Goal: Information Seeking & Learning: Understand process/instructions

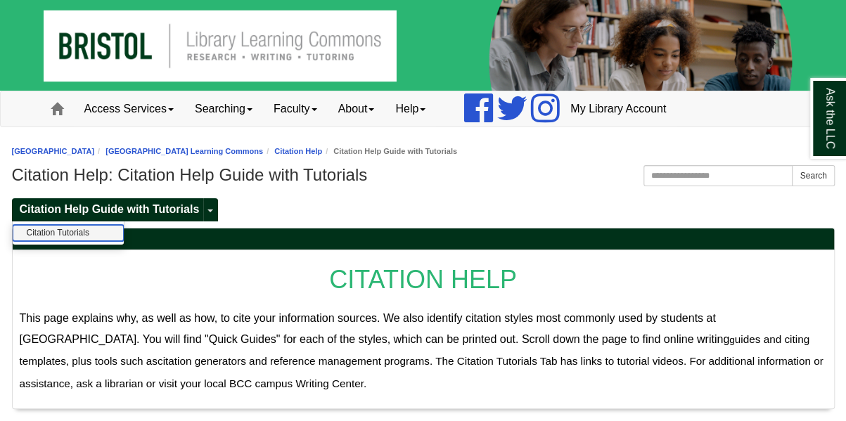
click at [71, 232] on link "Citation Tutorials" at bounding box center [68, 233] width 111 height 16
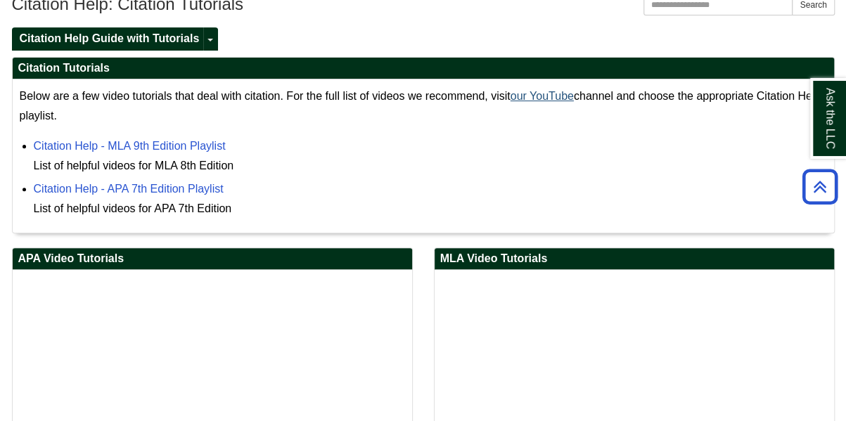
scroll to position [214, 0]
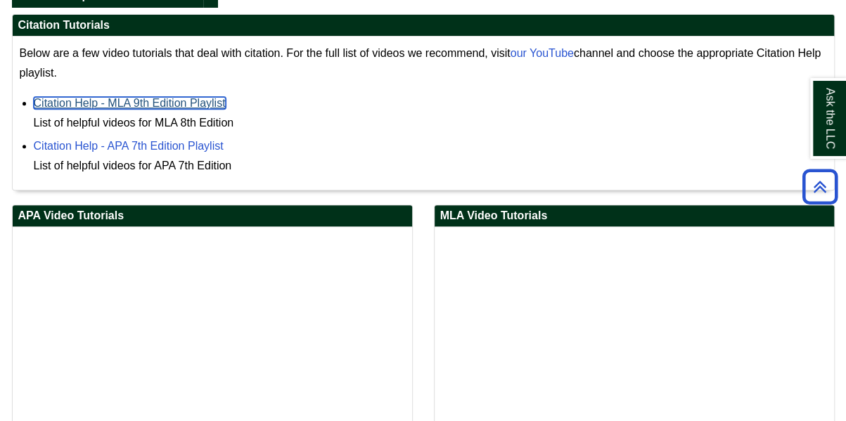
click at [167, 103] on link "Citation Help - MLA 9th Edition Playlist" at bounding box center [130, 103] width 192 height 12
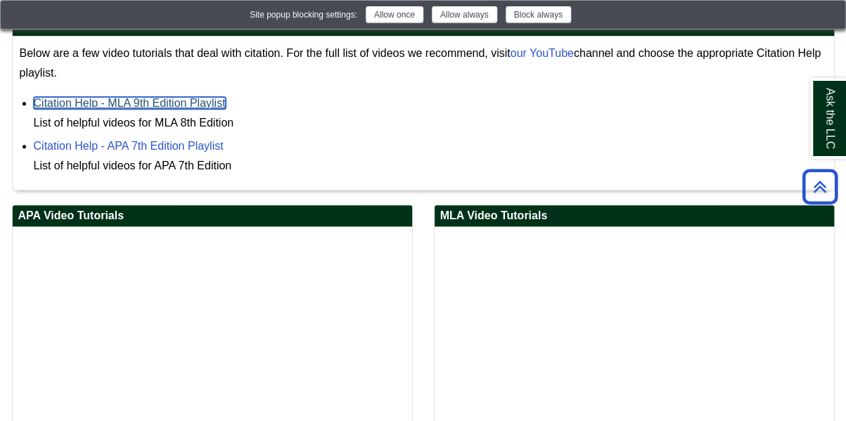
click at [167, 103] on link "Citation Help - MLA 9th Edition Playlist" at bounding box center [130, 103] width 192 height 12
click at [834, 11] on button at bounding box center [825, 14] width 17 height 17
